Goal: Task Accomplishment & Management: Use online tool/utility

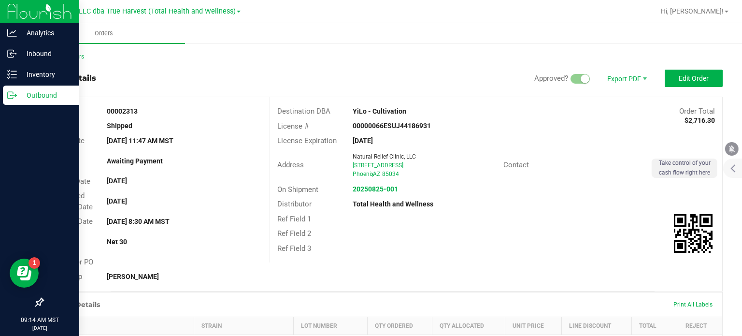
scroll to position [290, 0]
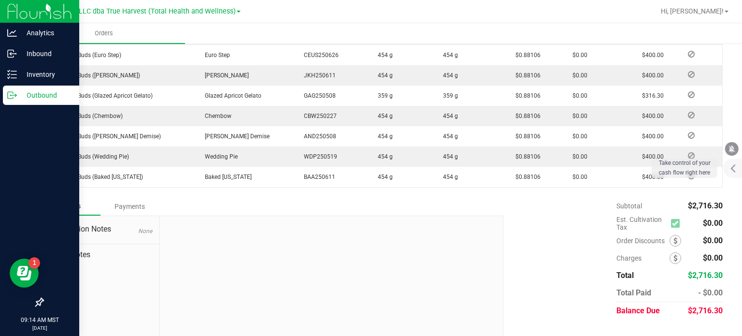
click at [29, 92] on p "Outbound" at bounding box center [46, 95] width 58 height 12
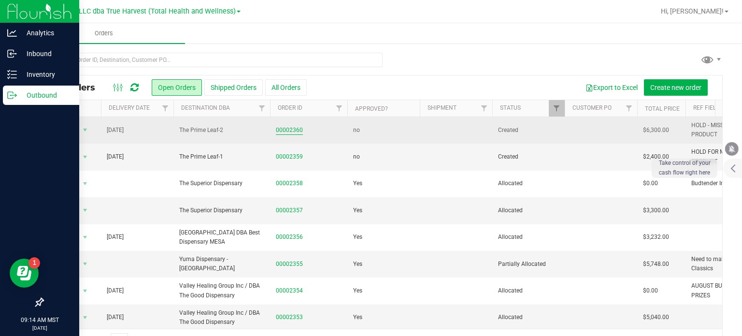
click at [297, 128] on link "00002360" at bounding box center [289, 130] width 27 height 9
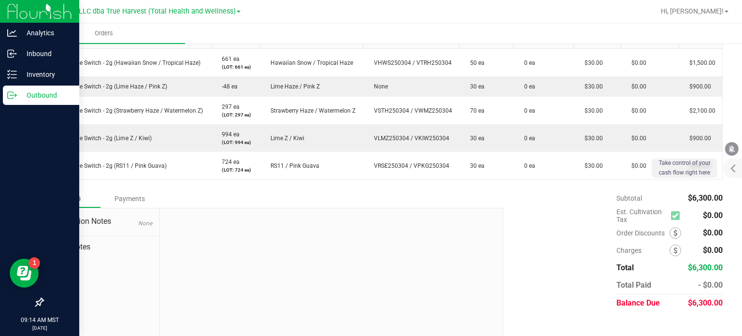
scroll to position [282, 0]
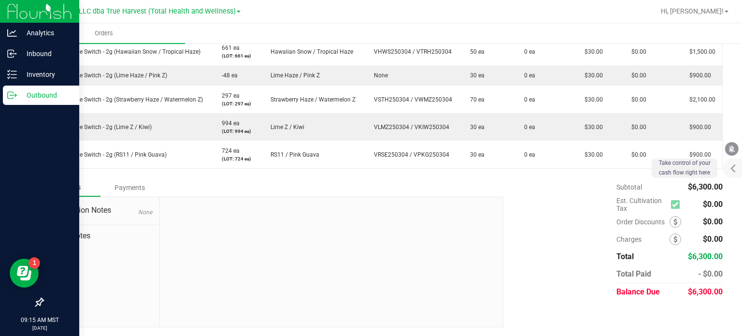
click at [16, 99] on icon at bounding box center [12, 95] width 10 height 10
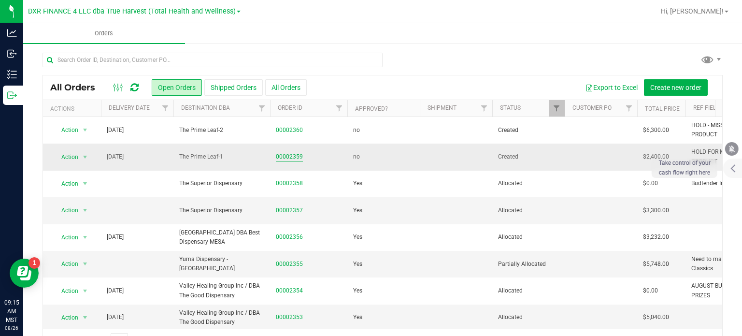
click at [285, 156] on link "00002359" at bounding box center [289, 156] width 27 height 9
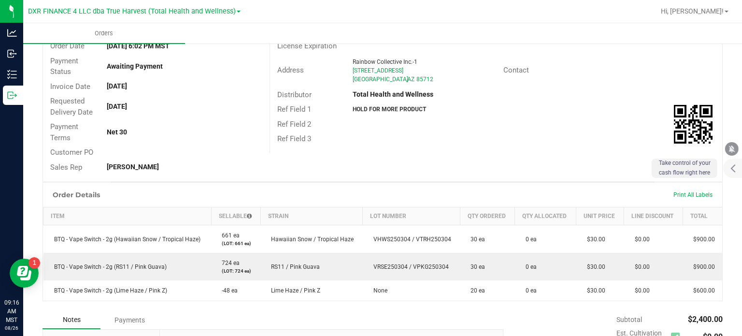
scroll to position [93, 0]
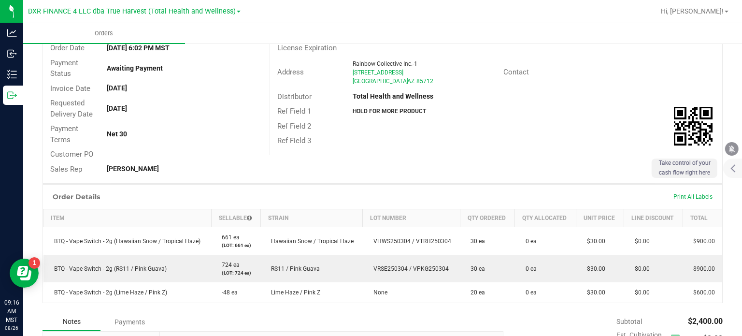
click at [690, 84] on div "Address Rainbow Collective Inc.-1 [STREET_ADDRESS] Contact" at bounding box center [496, 73] width 452 height 34
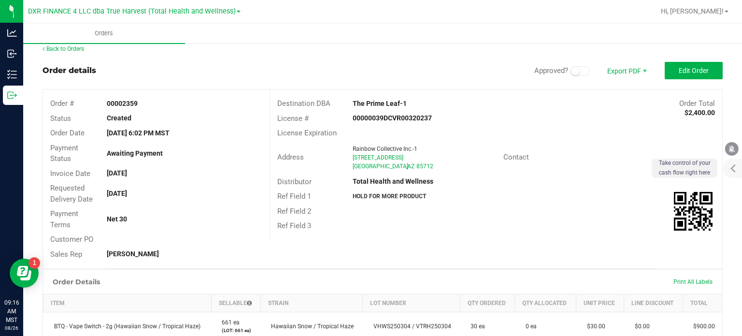
scroll to position [0, 0]
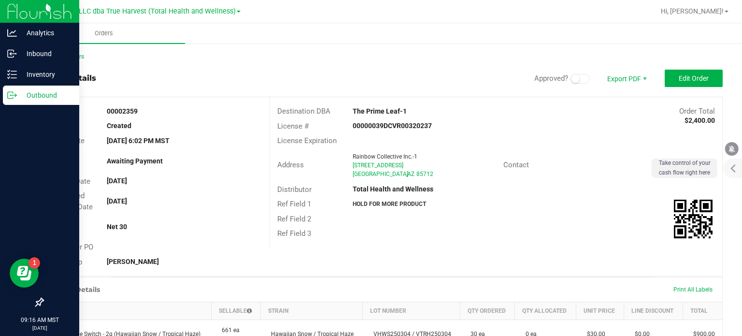
click at [27, 89] on p "Outbound" at bounding box center [46, 95] width 58 height 12
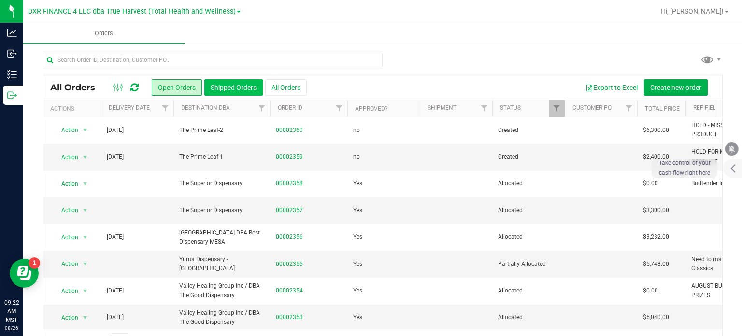
click at [238, 86] on button "Shipped Orders" at bounding box center [233, 87] width 58 height 16
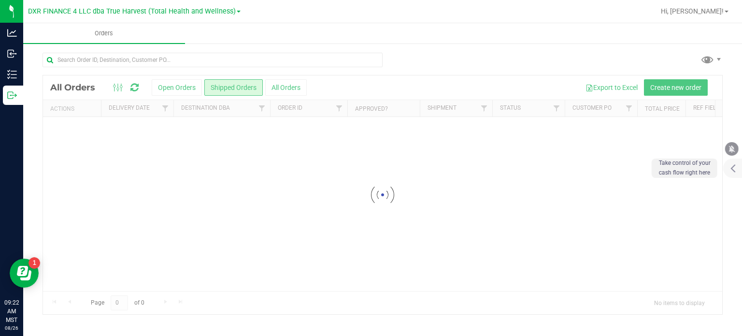
click at [162, 107] on div at bounding box center [382, 194] width 679 height 239
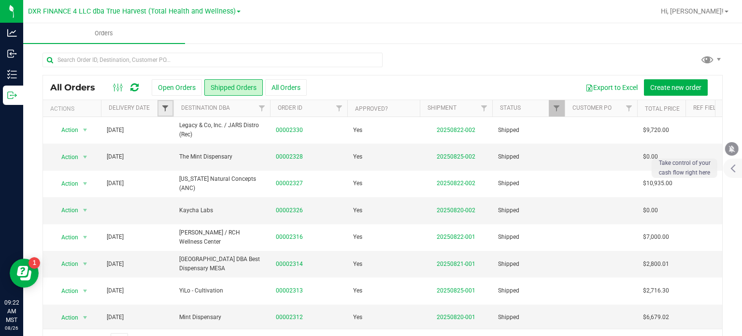
click at [162, 107] on span "Filter" at bounding box center [165, 108] width 8 height 8
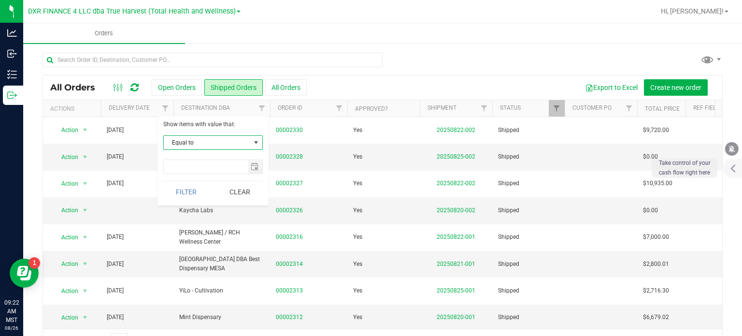
click at [182, 144] on span "Equal to" at bounding box center [207, 143] width 86 height 14
click at [183, 166] on li "Is after" at bounding box center [213, 173] width 99 height 14
click at [253, 168] on span "select" at bounding box center [255, 167] width 8 height 8
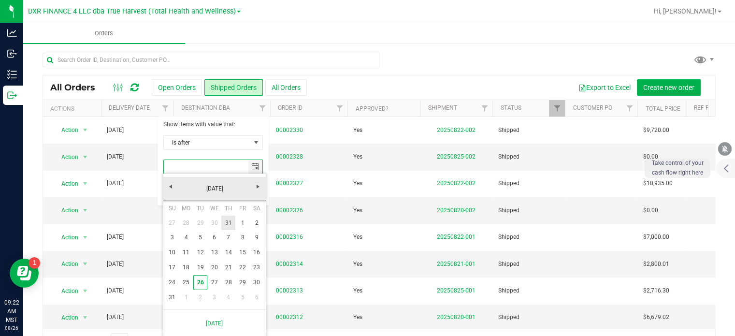
click at [228, 221] on link "31" at bounding box center [228, 223] width 14 height 15
type input "[DATE]"
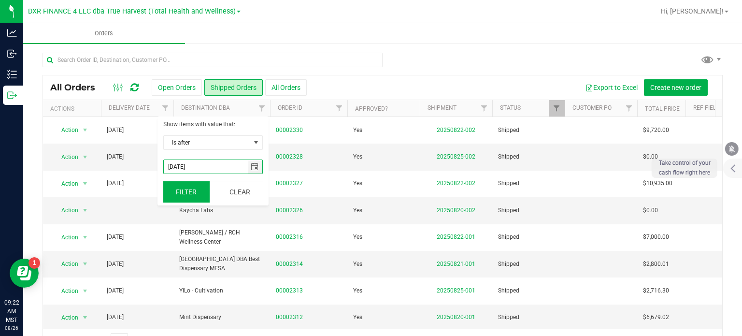
click at [191, 186] on button "Filter" at bounding box center [186, 191] width 46 height 21
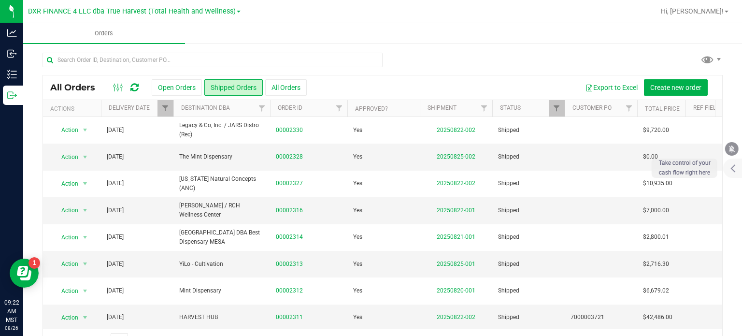
click at [663, 104] on th "Total Price" at bounding box center [661, 108] width 48 height 17
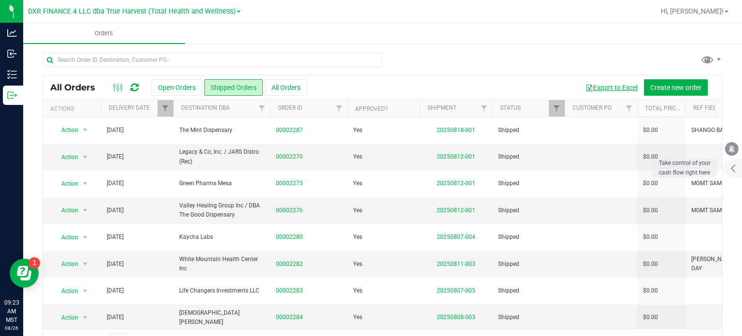
click at [603, 89] on button "Export to Excel" at bounding box center [611, 87] width 65 height 16
